Goal: Book appointment/travel/reservation

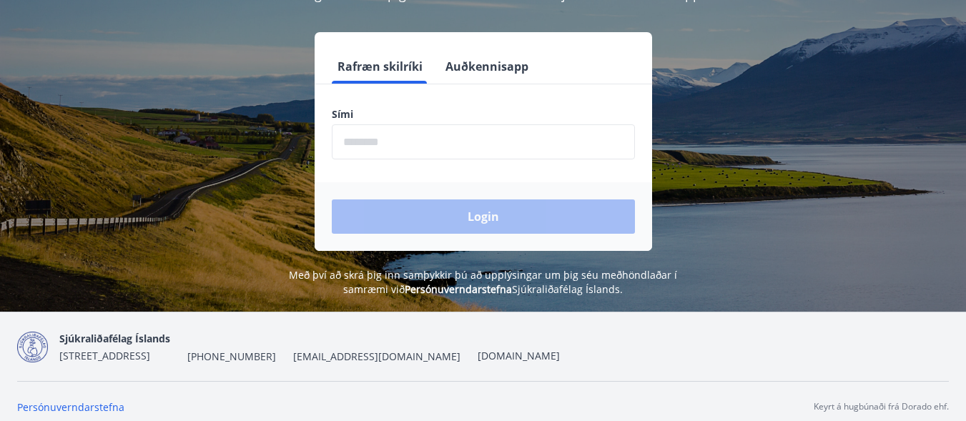
scroll to position [177, 0]
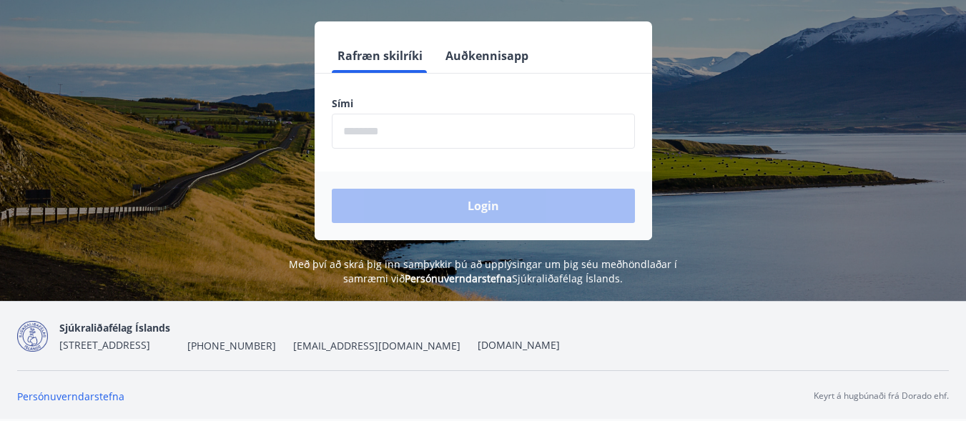
click at [453, 125] on input "phone" at bounding box center [483, 131] width 303 height 35
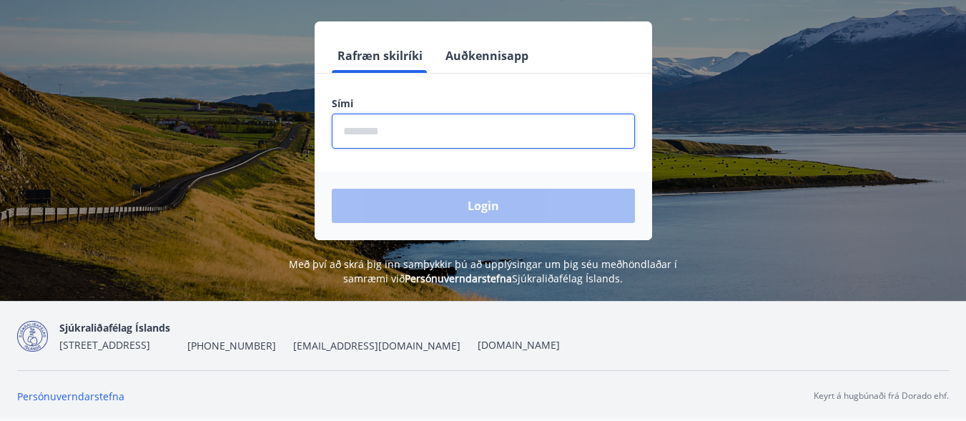
type input "********"
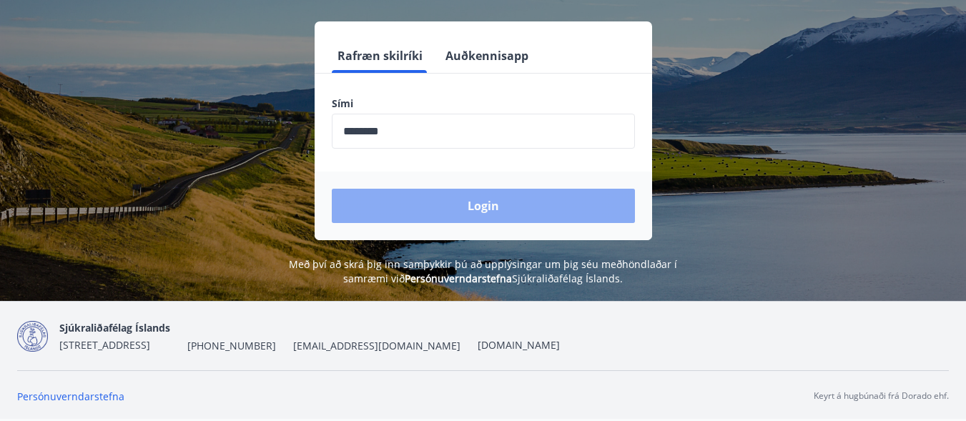
click at [468, 219] on button "Login" at bounding box center [483, 206] width 303 height 34
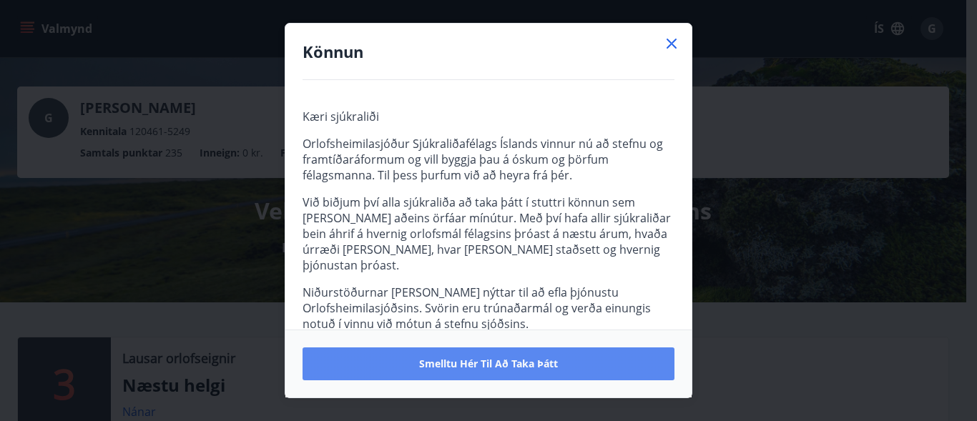
click at [476, 368] on span "Smelltu hér til að taka þátt" at bounding box center [488, 364] width 139 height 14
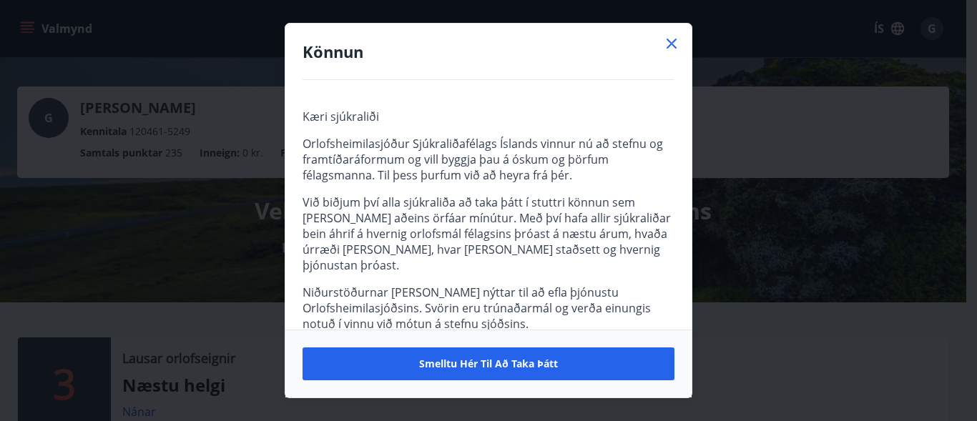
click at [675, 42] on icon at bounding box center [671, 43] width 17 height 17
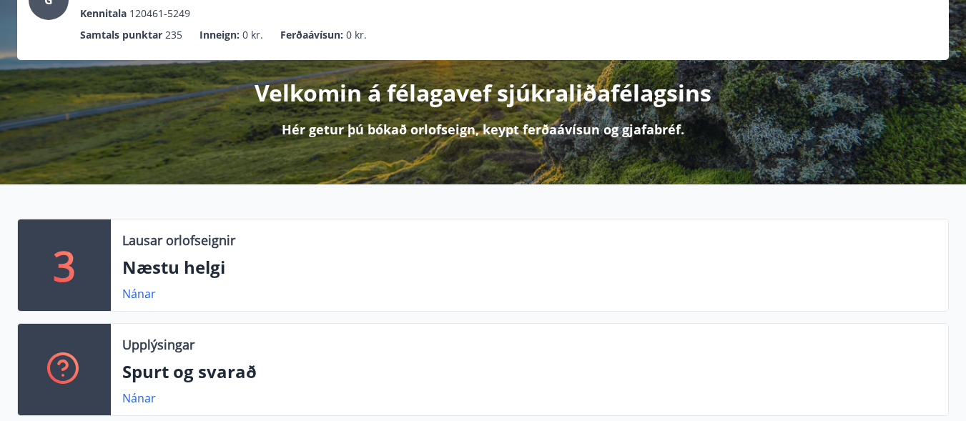
scroll to position [215, 0]
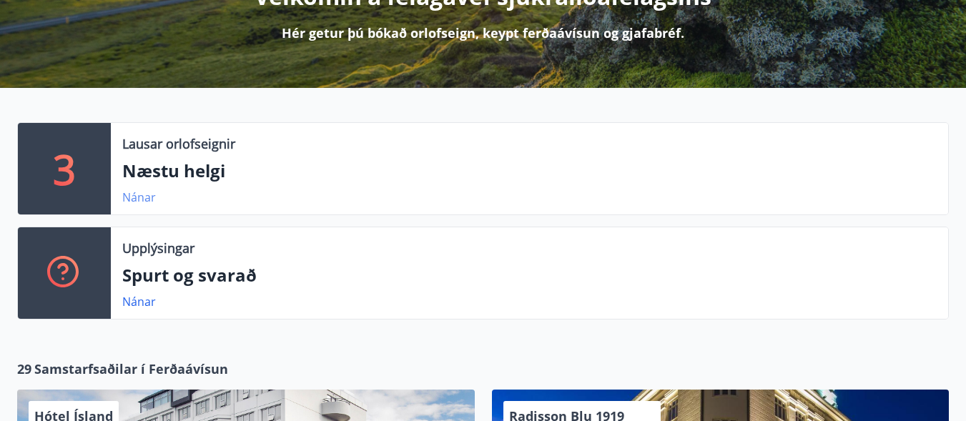
click at [132, 198] on link "Nánar" at bounding box center [139, 198] width 34 height 16
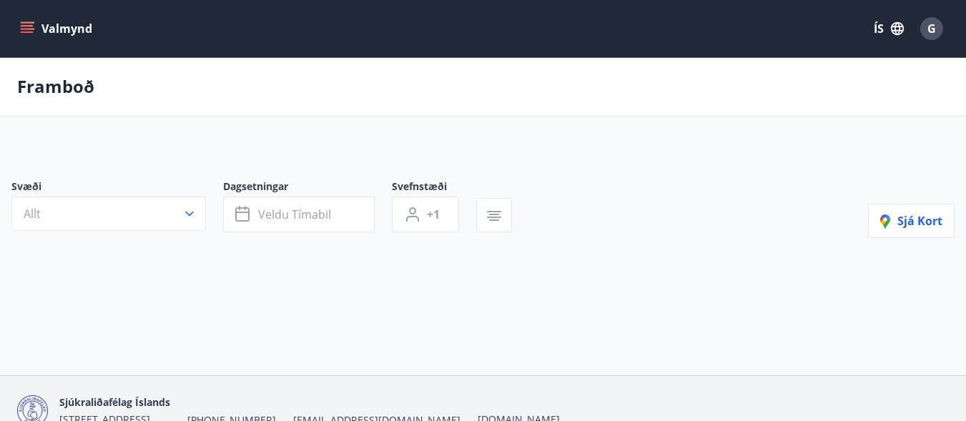
type input "*"
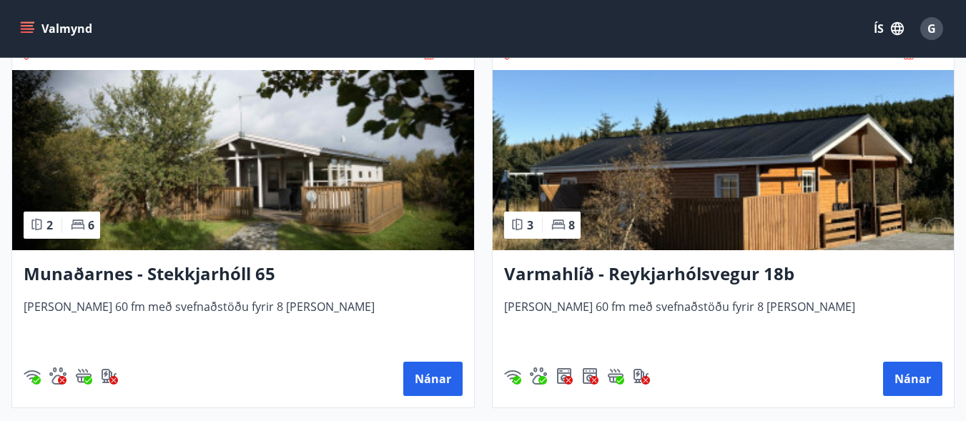
scroll to position [286, 0]
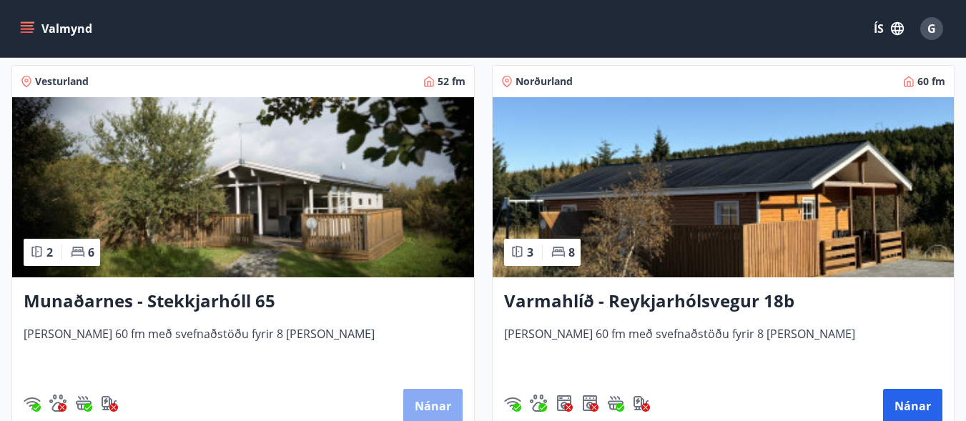
click at [423, 406] on button "Nánar" at bounding box center [432, 406] width 59 height 34
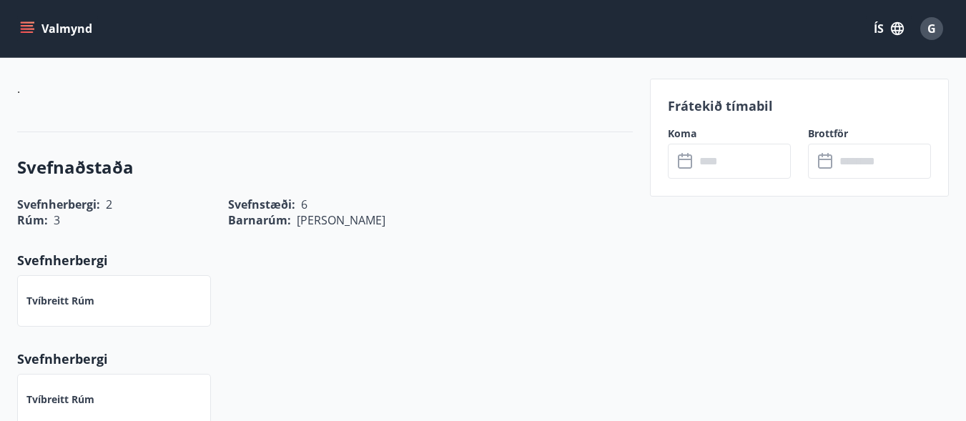
scroll to position [644, 0]
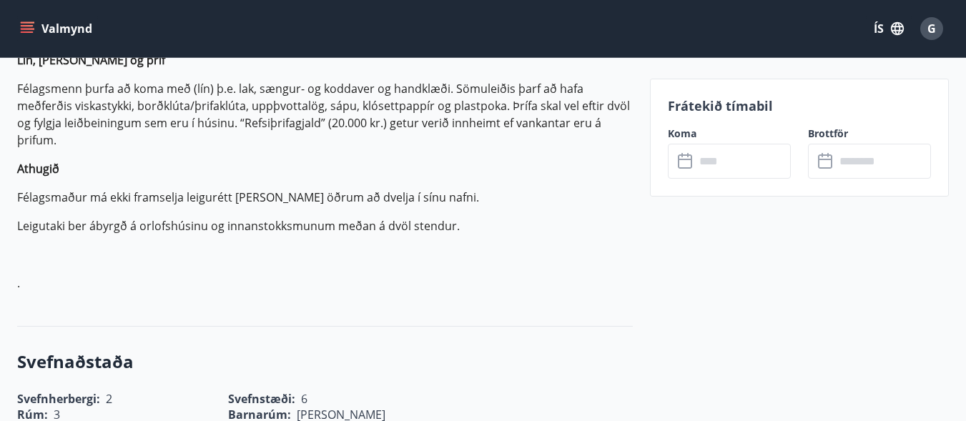
click at [767, 169] on input "text" at bounding box center [743, 161] width 96 height 35
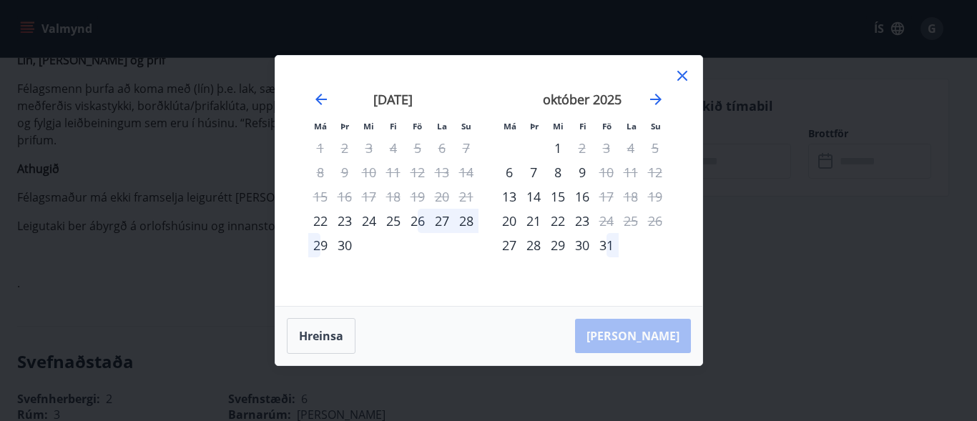
click at [604, 247] on div "31" at bounding box center [606, 245] width 24 height 24
click at [659, 100] on icon "Move forward to switch to the next month." at bounding box center [655, 99] width 11 height 11
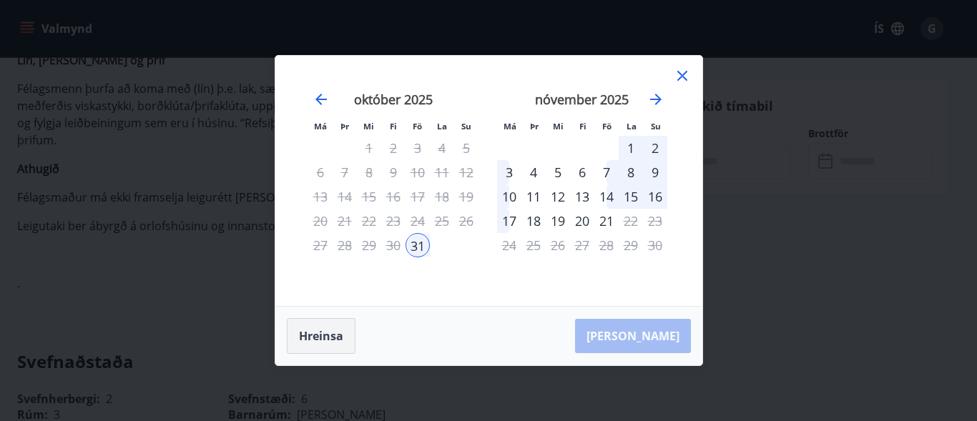
click at [310, 332] on button "Hreinsa" at bounding box center [321, 336] width 69 height 36
click at [683, 78] on icon at bounding box center [682, 75] width 17 height 17
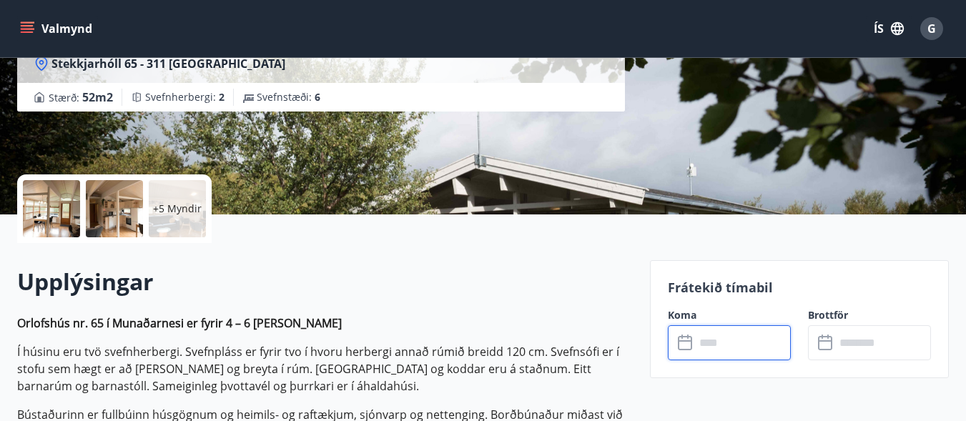
scroll to position [0, 0]
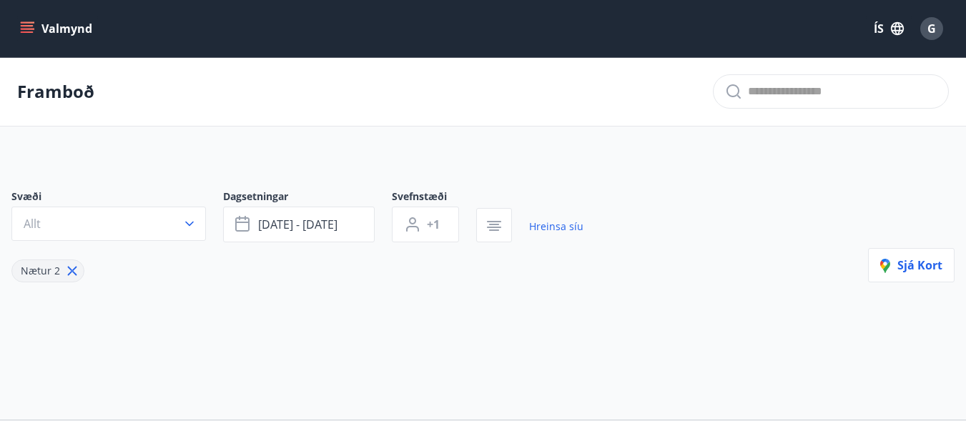
type input "*"
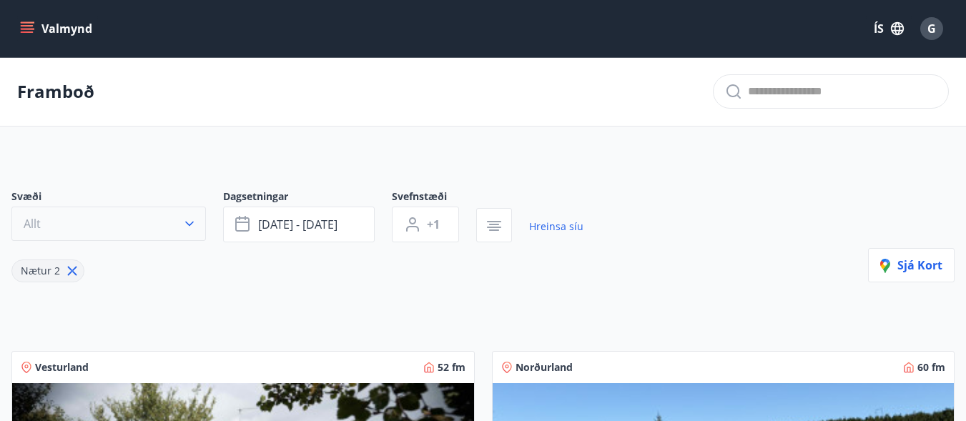
click at [192, 227] on icon "button" at bounding box center [189, 224] width 14 height 14
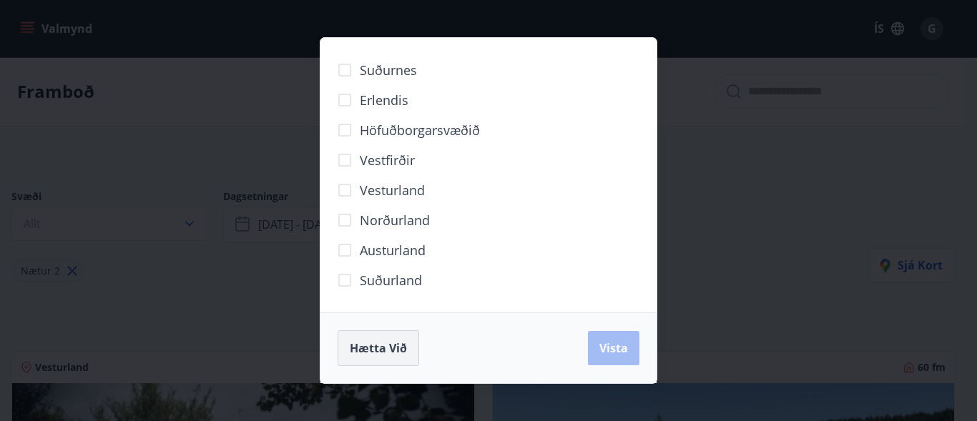
click at [371, 345] on span "Hætta við" at bounding box center [378, 348] width 57 height 16
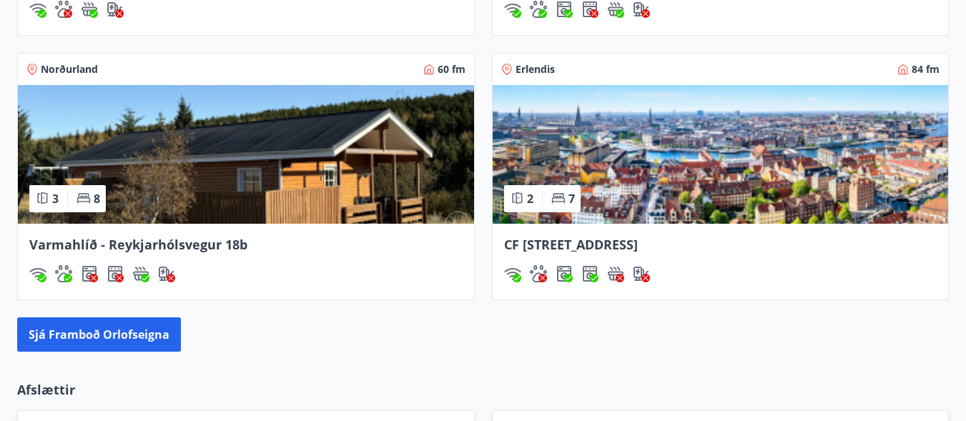
scroll to position [1287, 0]
